Goal: Task Accomplishment & Management: Complete application form

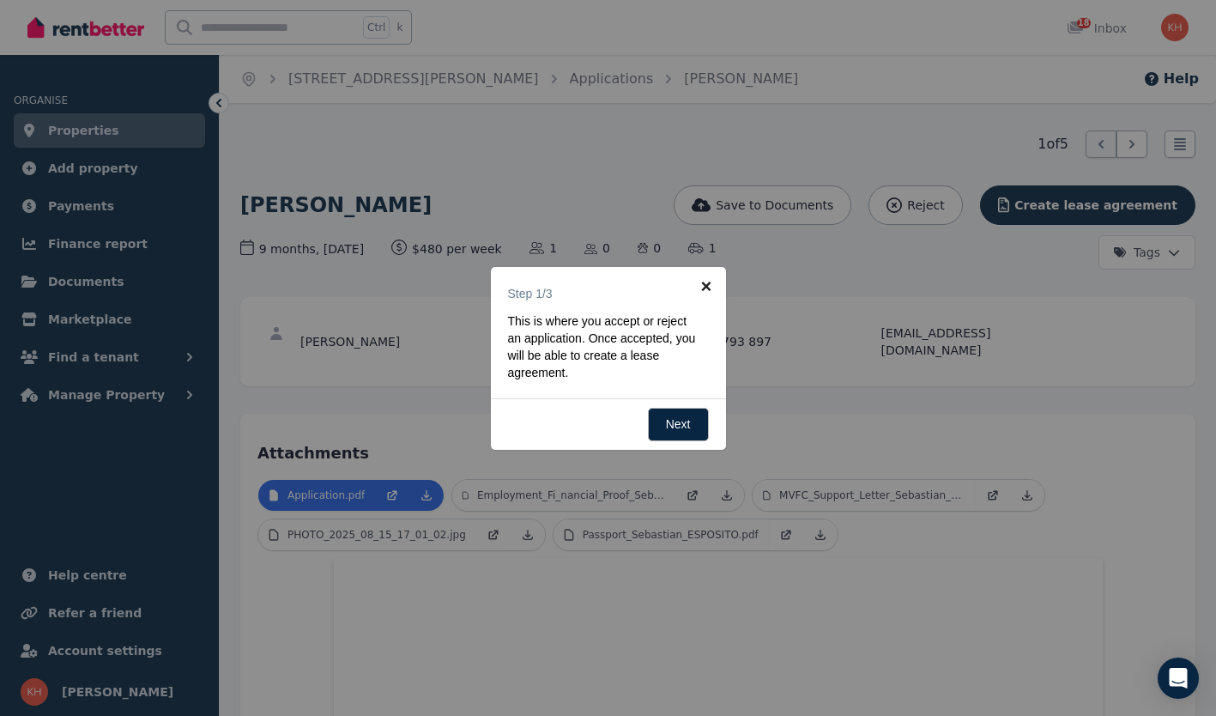
click at [706, 282] on link "×" at bounding box center [706, 286] width 39 height 39
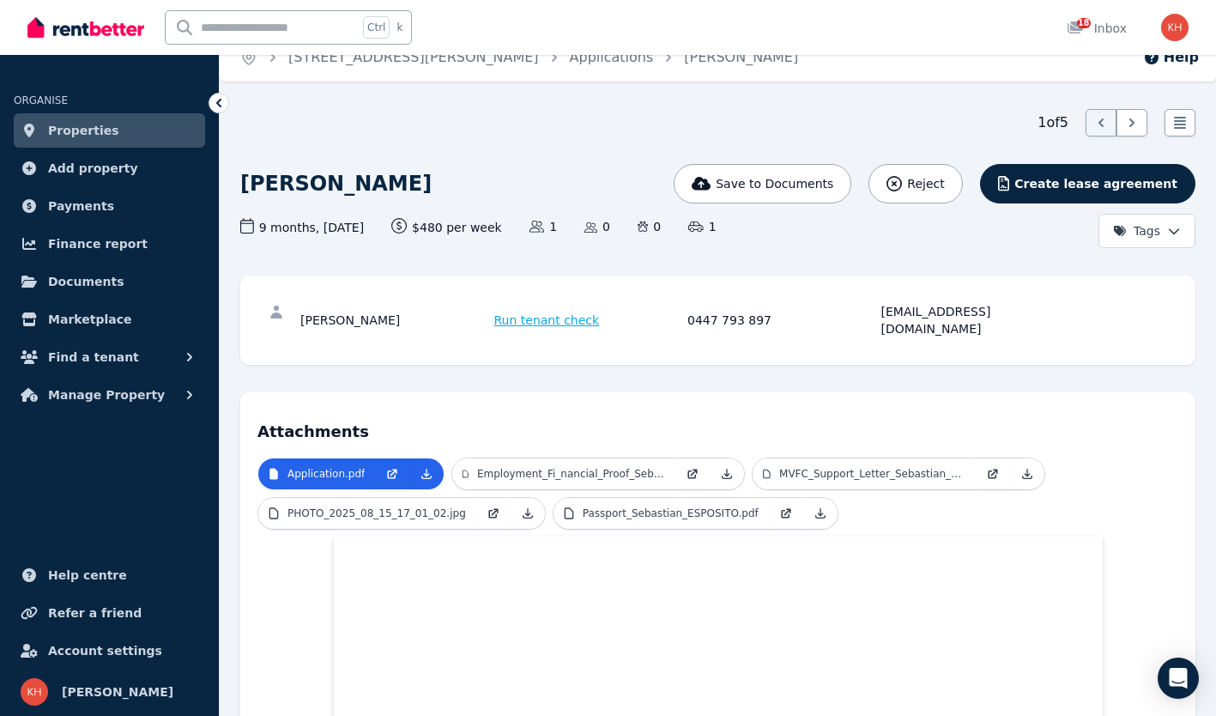
scroll to position [15, 0]
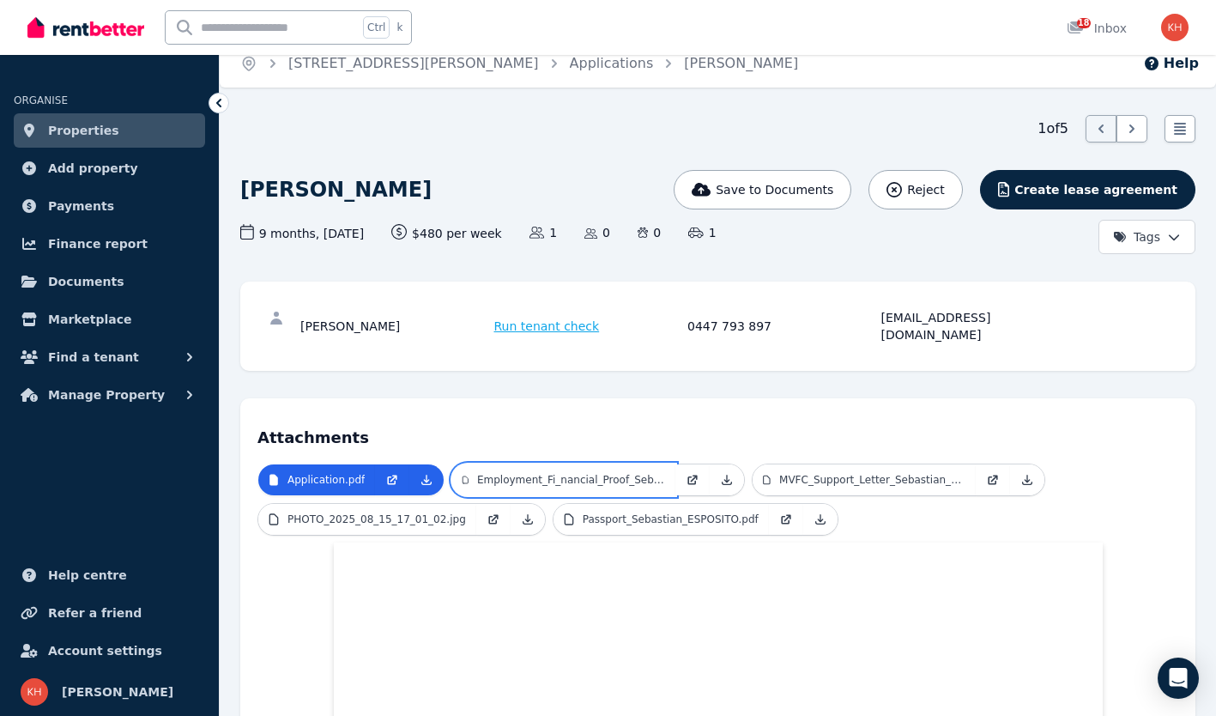
click at [578, 473] on p "Employment_Fi_nancial_Proof_Sebastian_ESPOSITO.pdf" at bounding box center [571, 480] width 188 height 14
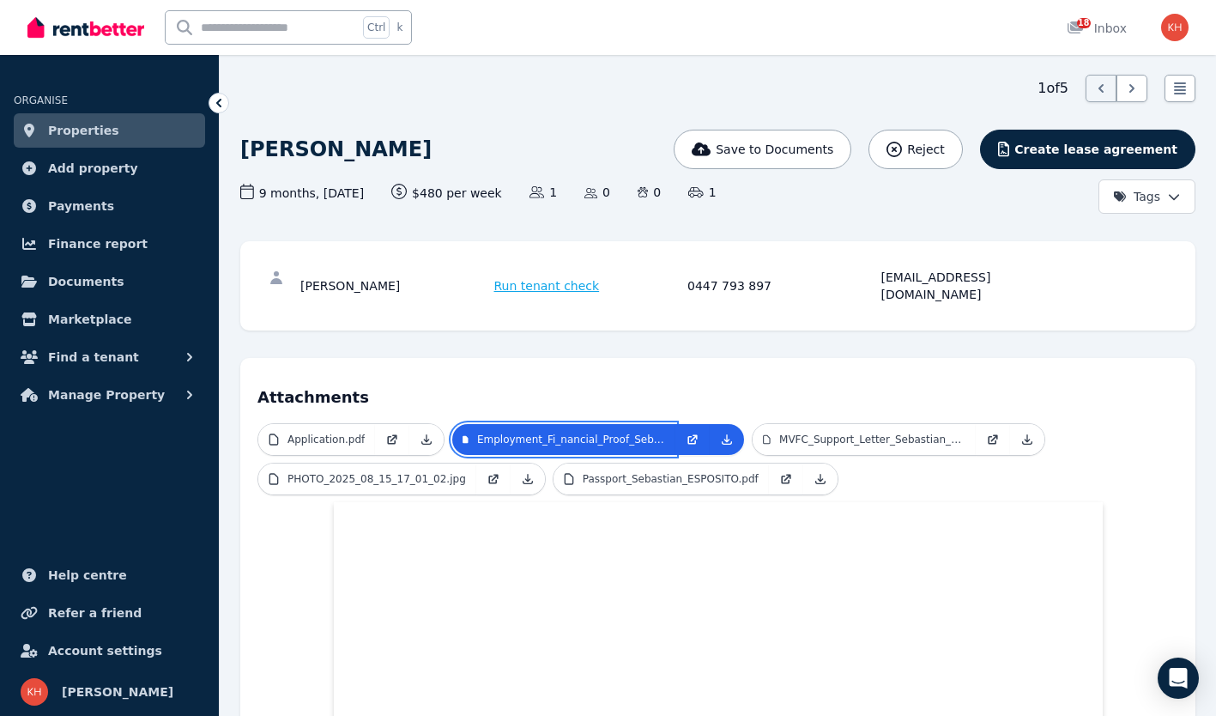
scroll to position [52, 0]
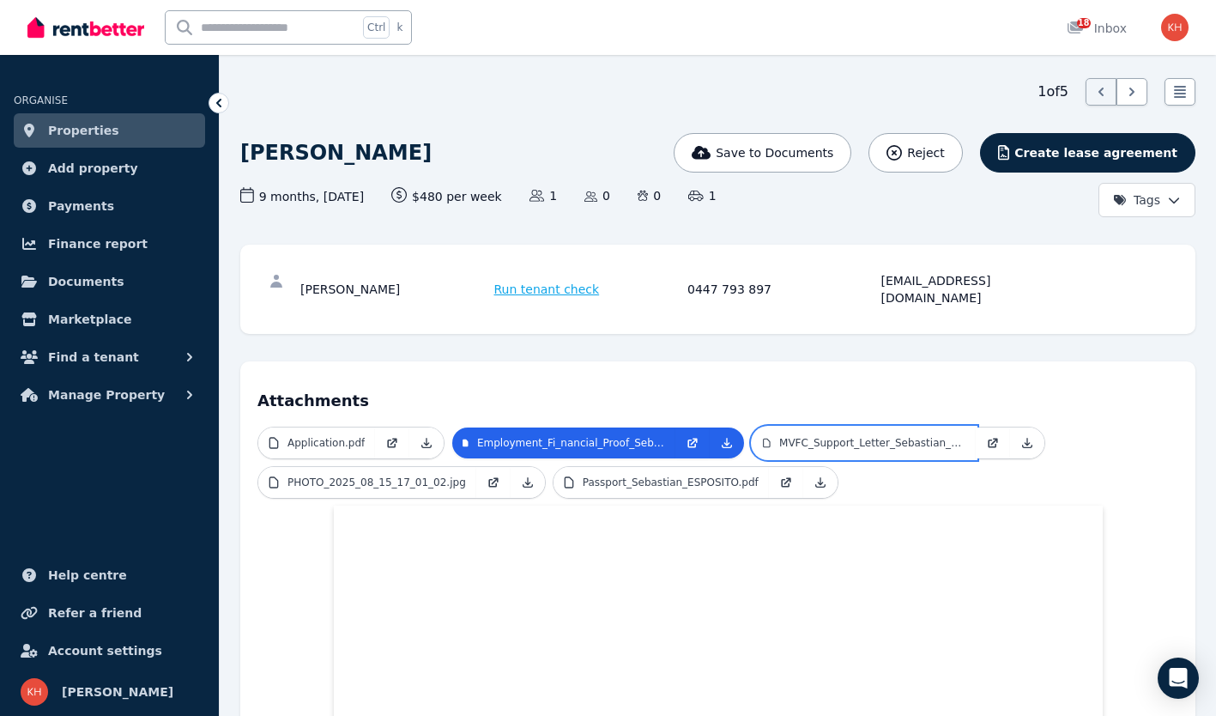
click at [858, 436] on p "MVFC_Support_Letter_Sebastian_Esposito.pdf" at bounding box center [872, 443] width 186 height 14
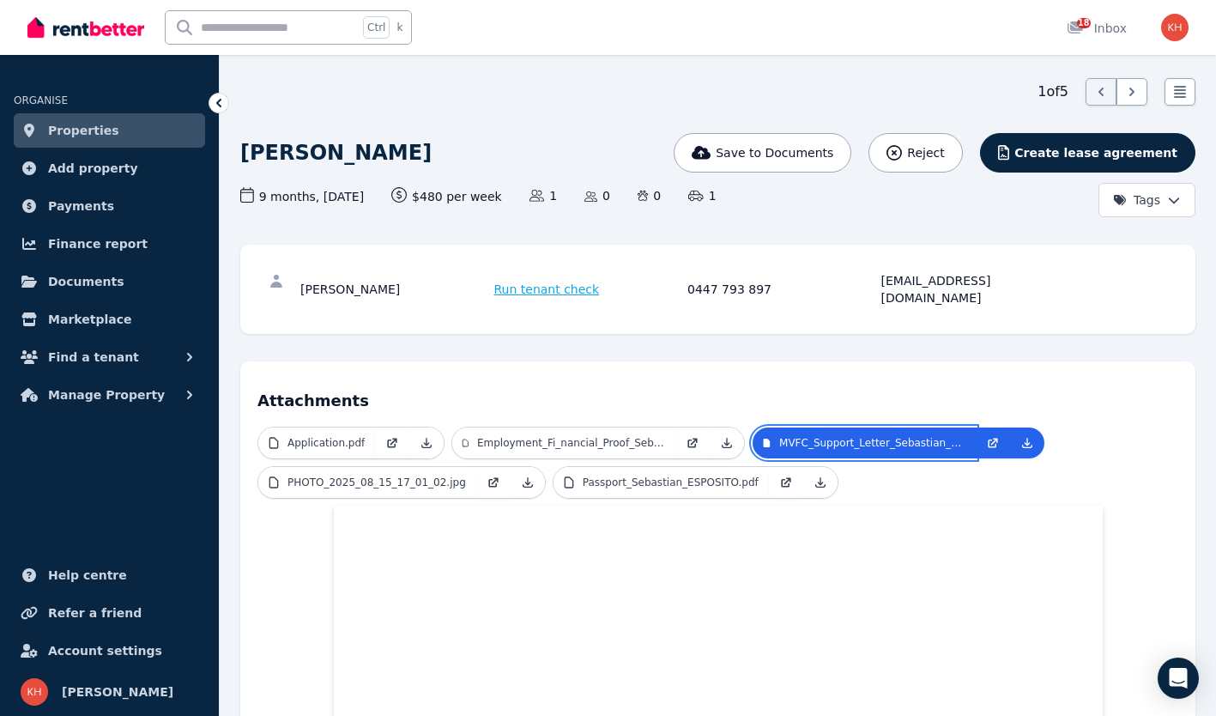
click at [858, 436] on p "MVFC_Support_Letter_Sebastian_Esposito.pdf" at bounding box center [872, 443] width 186 height 14
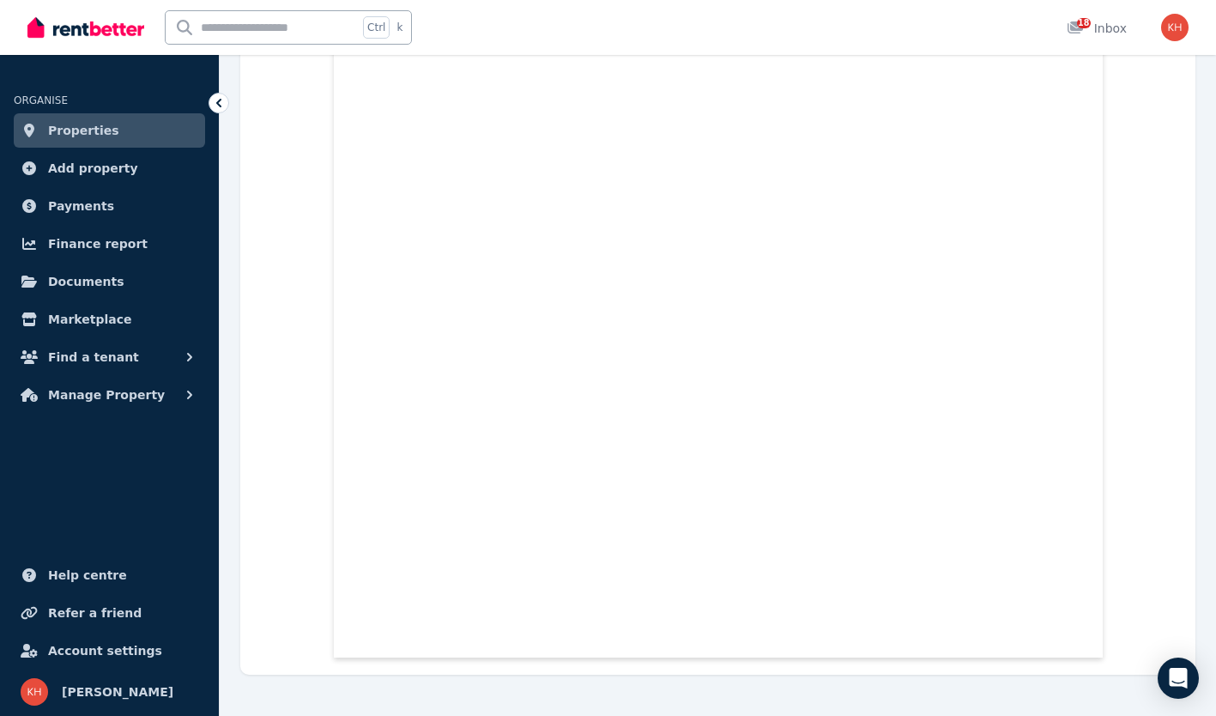
scroll to position [0, 0]
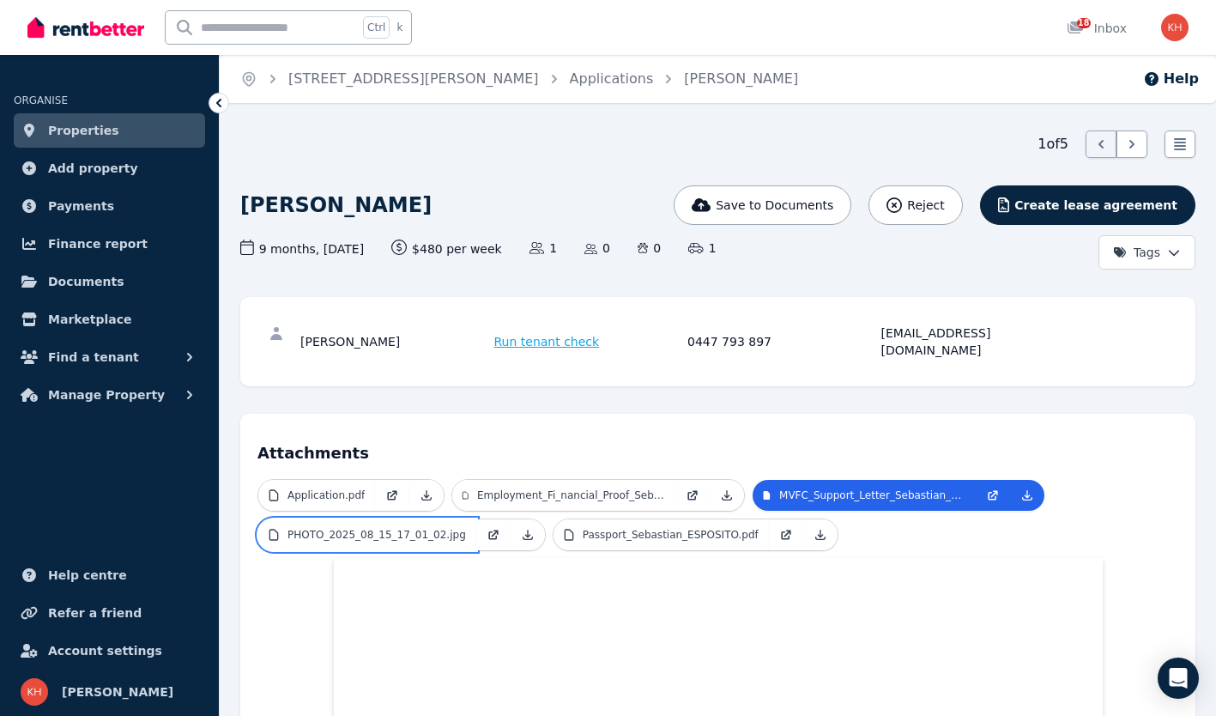
click at [319, 528] on p "PHOTO_2025_08_15_17_01_02.jpg" at bounding box center [377, 535] width 179 height 14
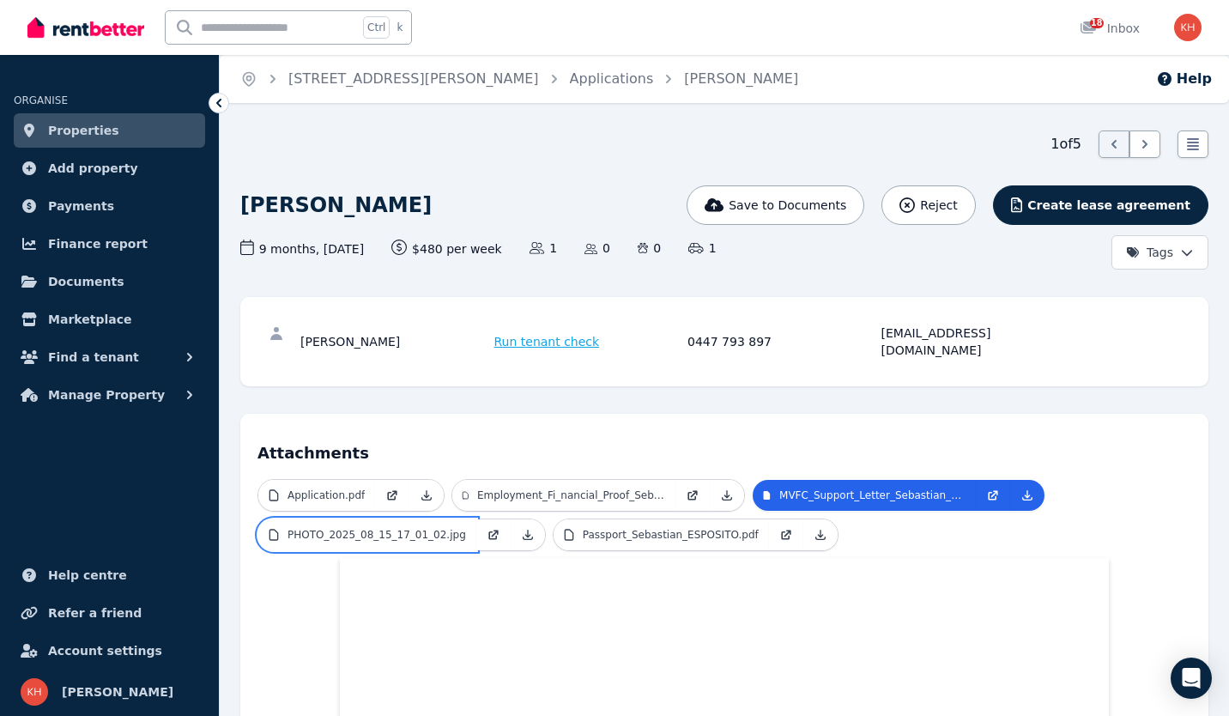
click at [319, 528] on p "PHOTO_2025_08_15_17_01_02.jpg" at bounding box center [377, 535] width 179 height 14
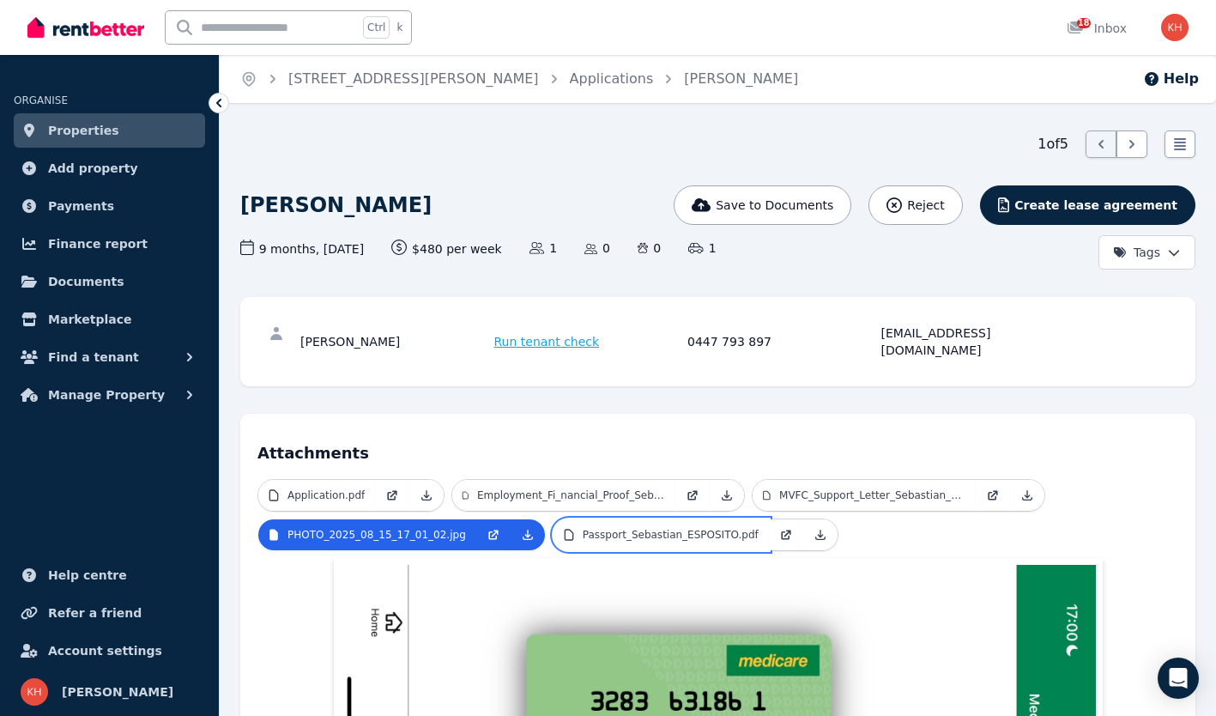
click at [656, 528] on p "Passport_Sebastian_ESPOSITO.pdf" at bounding box center [671, 535] width 176 height 14
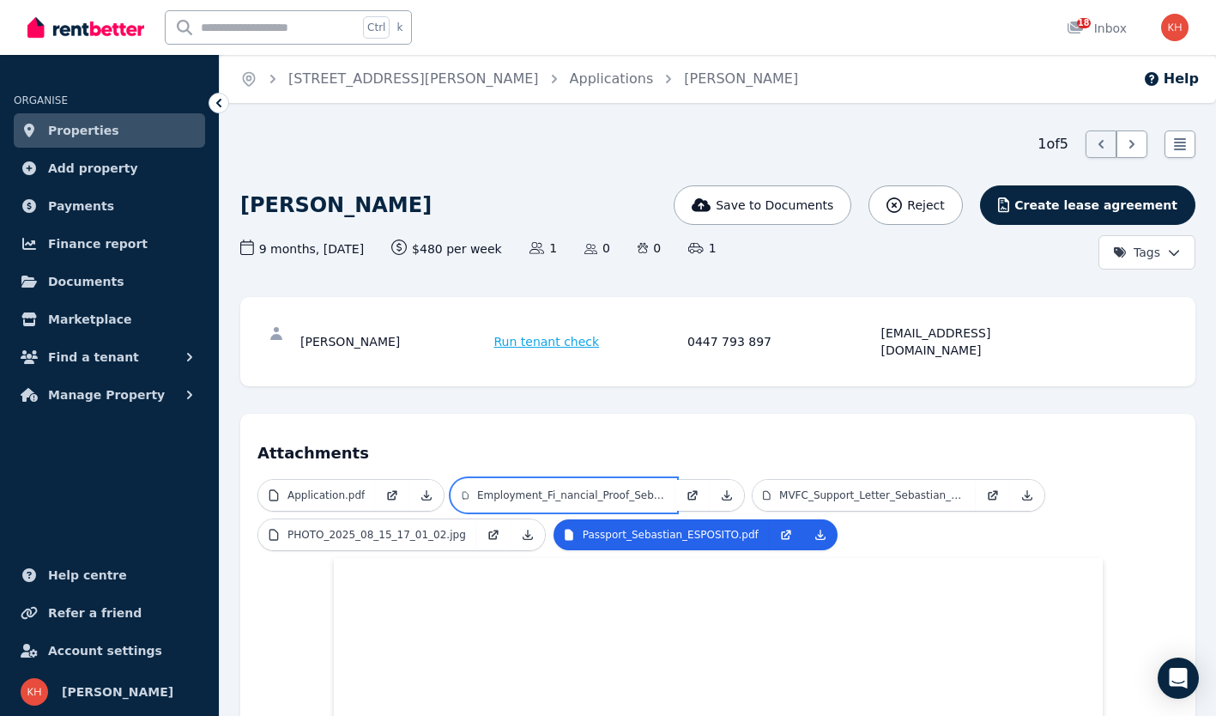
click at [554, 488] on p "Employment_Fi_nancial_Proof_Sebastian_ESPOSITO.pdf" at bounding box center [571, 495] width 188 height 14
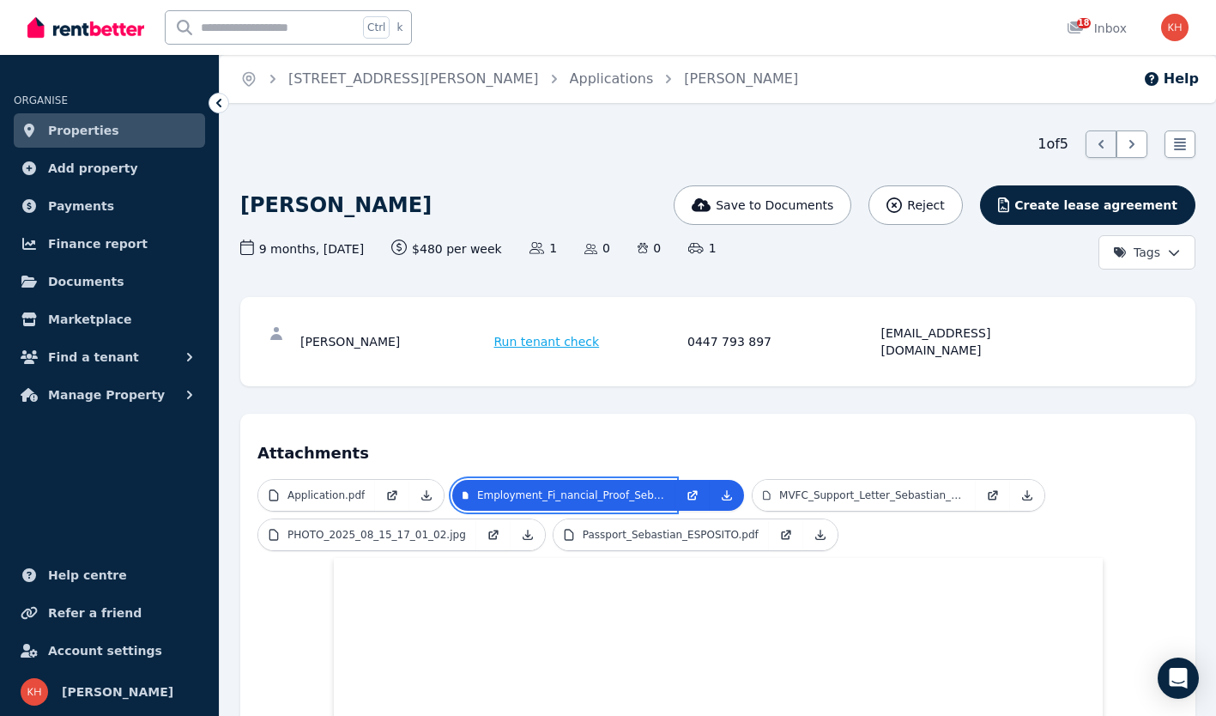
click at [554, 488] on p "Employment_Fi_nancial_Proof_Sebastian_ESPOSITO.pdf" at bounding box center [571, 495] width 188 height 14
